Goal: Information Seeking & Learning: Compare options

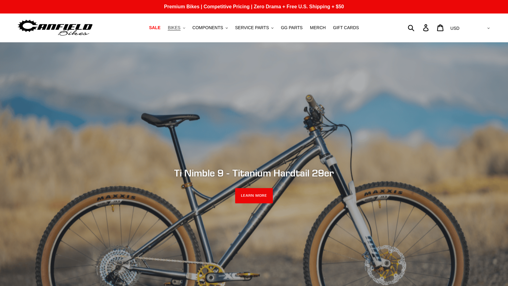
click at [180, 28] on span "BIKES" at bounding box center [174, 27] width 13 height 5
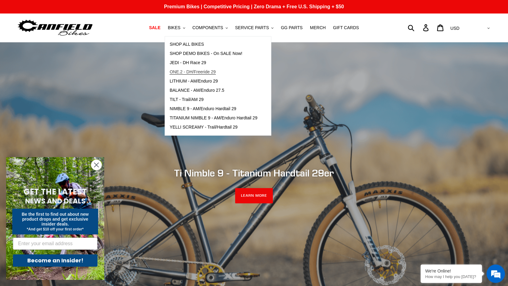
click at [206, 69] on span "ONE.2 - DH/Freeride 29" at bounding box center [193, 71] width 46 height 5
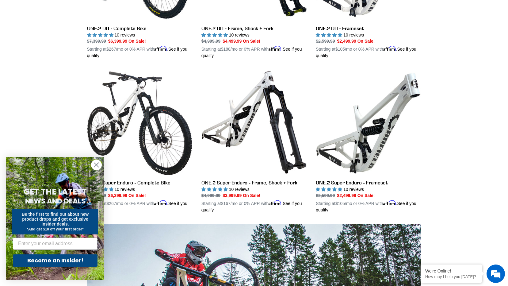
scroll to position [215, 0]
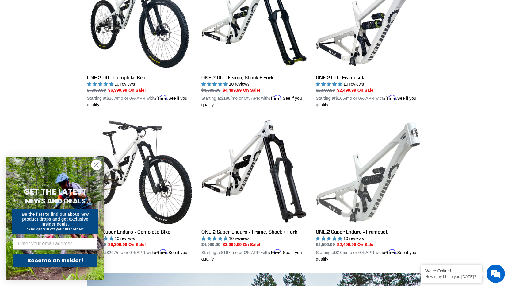
click at [370, 166] on link "ONE.2 Super Enduro - Frameset" at bounding box center [368, 191] width 105 height 144
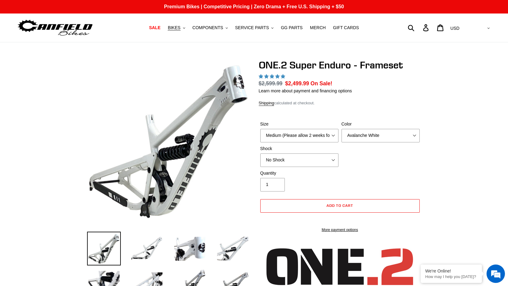
select select "highest-rating"
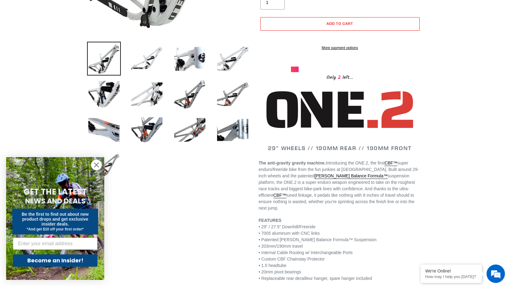
scroll to position [71, 0]
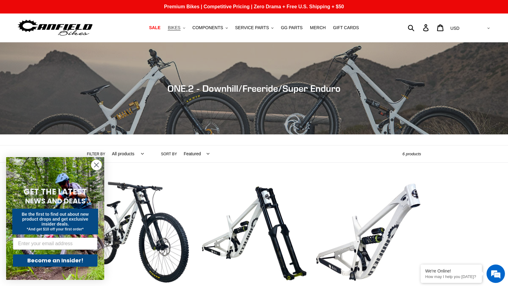
click at [180, 28] on span "BIKES" at bounding box center [174, 27] width 13 height 5
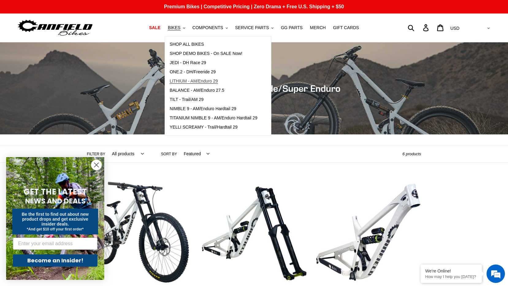
click at [197, 80] on span "LITHIUM - AM/Enduro 29" at bounding box center [194, 81] width 48 height 5
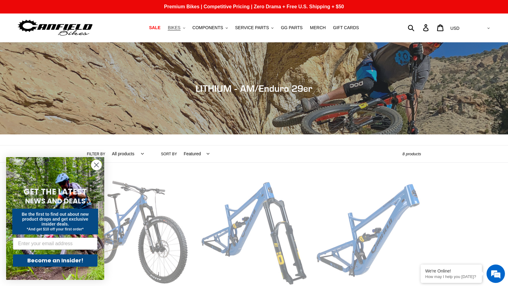
click at [180, 29] on span "BIKES" at bounding box center [174, 27] width 13 height 5
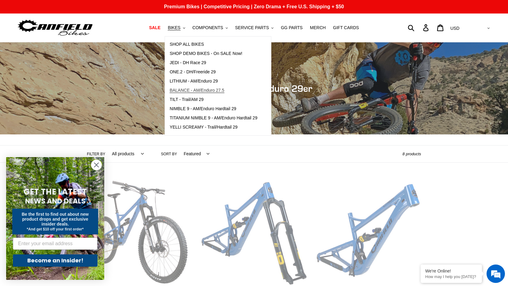
click at [224, 91] on span "BALANCE - AM/Enduro 27.5" at bounding box center [197, 90] width 55 height 5
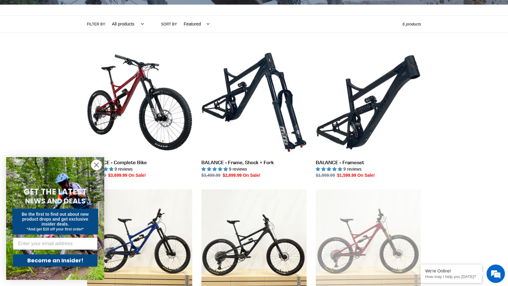
scroll to position [143, 0]
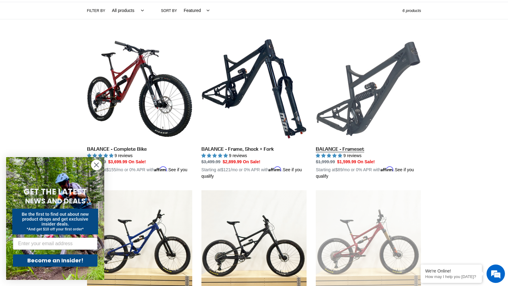
click at [375, 100] on link "BALANCE - Frameset" at bounding box center [368, 108] width 105 height 144
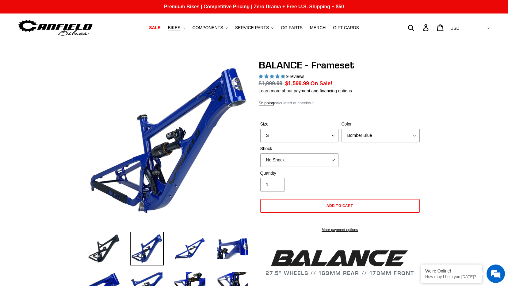
select select "highest-rating"
select select "M"
click at [260, 129] on select "S M L XL" at bounding box center [299, 135] width 78 height 13
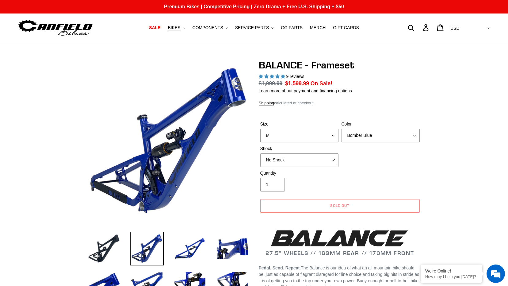
click at [407, 112] on form "Size S M L XL Color Bomber Blue Goat's Blood Stealth Black Shock No Shock Cane …" at bounding box center [340, 165] width 163 height 108
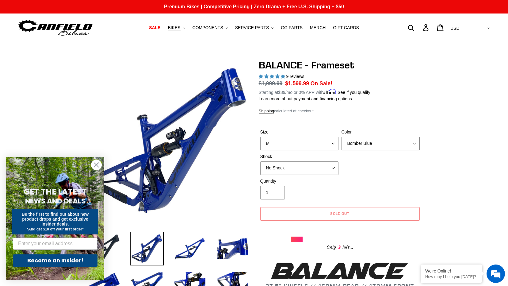
click at [372, 145] on select "Bomber Blue Goat's Blood Stealth Black" at bounding box center [381, 143] width 78 height 13
select select "Stealth Black"
click at [342, 137] on select "Bomber Blue Goat's Blood Stealth Black" at bounding box center [381, 143] width 78 height 13
